Goal: Task Accomplishment & Management: Use online tool/utility

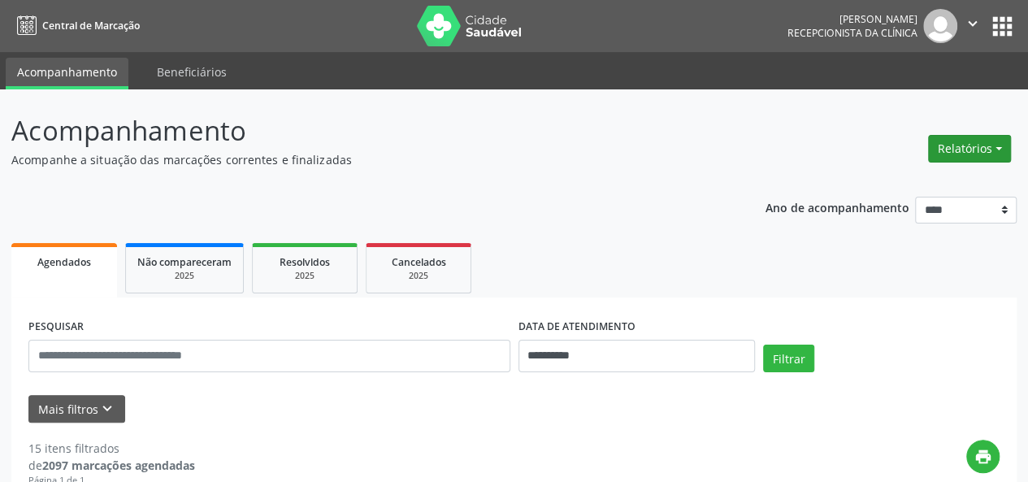
click at [950, 161] on button "Relatórios" at bounding box center [969, 149] width 83 height 28
click at [900, 183] on link "Agendamentos" at bounding box center [924, 182] width 175 height 23
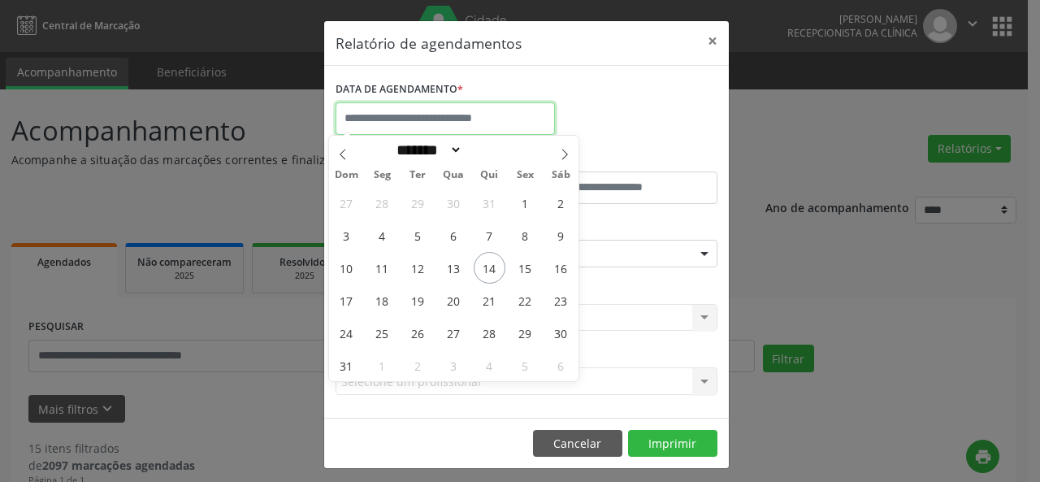
click at [496, 128] on input "text" at bounding box center [445, 118] width 219 height 33
click at [493, 267] on span "14" at bounding box center [490, 268] width 32 height 32
type input "**********"
click at [493, 267] on span "14" at bounding box center [490, 268] width 32 height 32
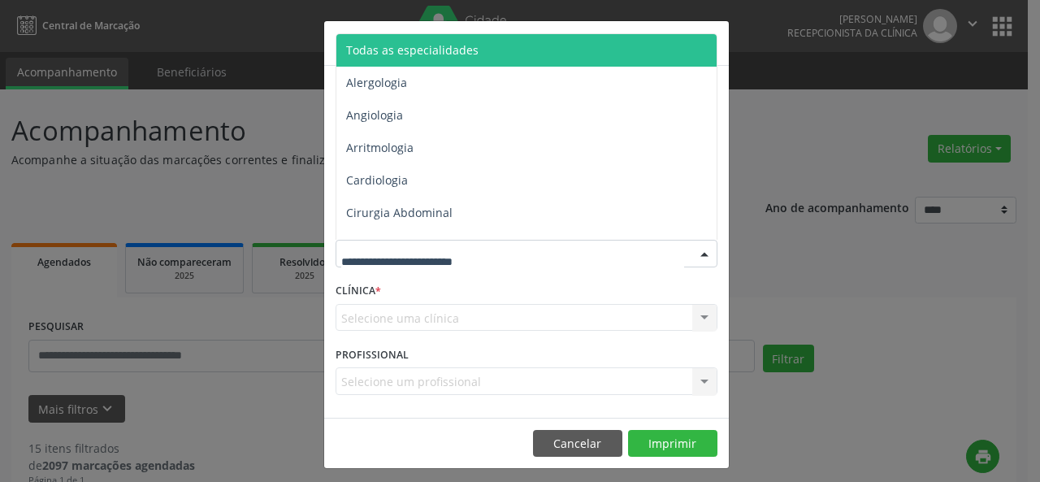
click at [501, 259] on div at bounding box center [527, 254] width 382 height 28
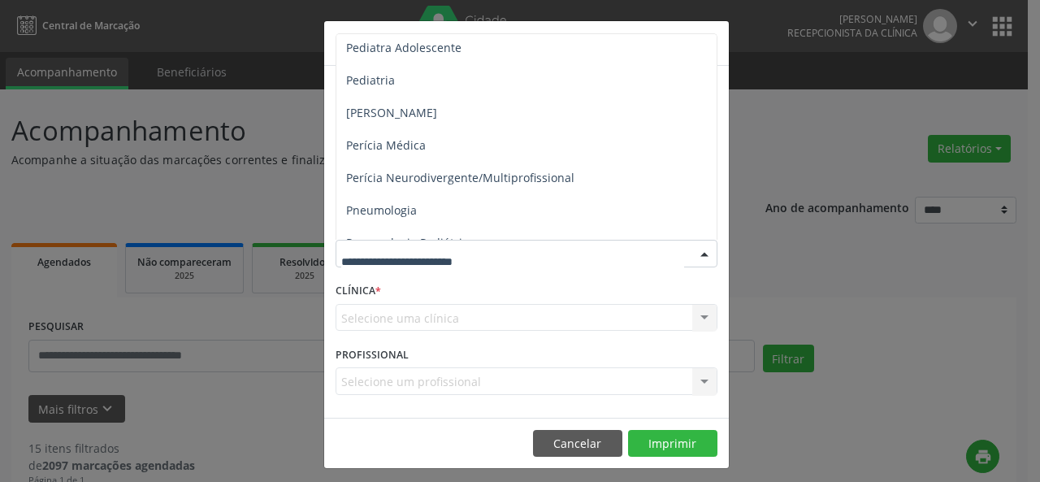
scroll to position [2451, 0]
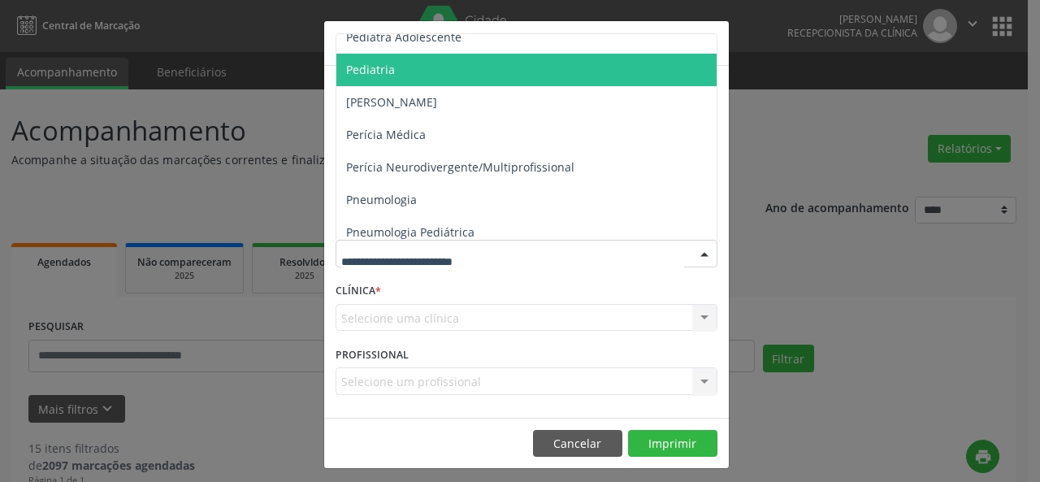
click at [371, 69] on span "Pediatria" at bounding box center [370, 69] width 49 height 15
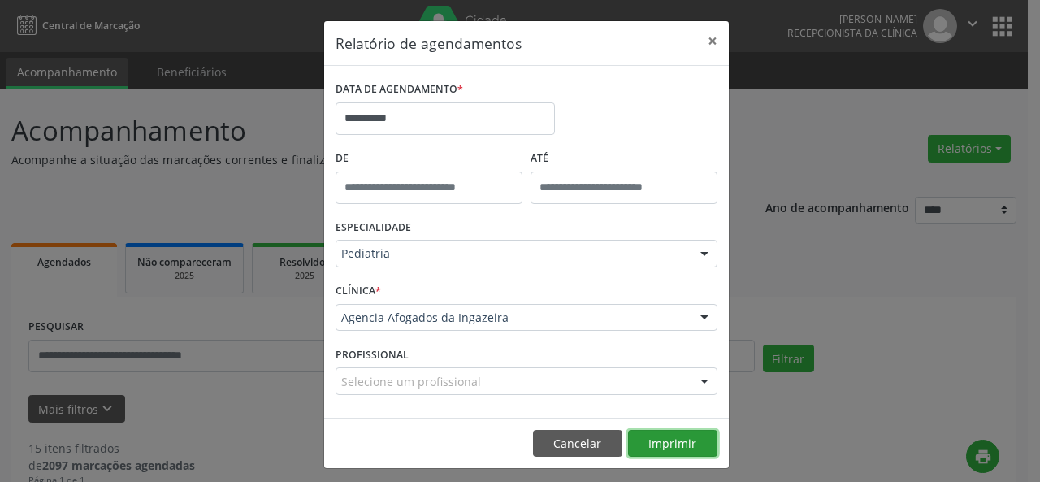
click at [676, 431] on button "Imprimir" at bounding box center [672, 444] width 89 height 28
